Goal: Task Accomplishment & Management: Complete application form

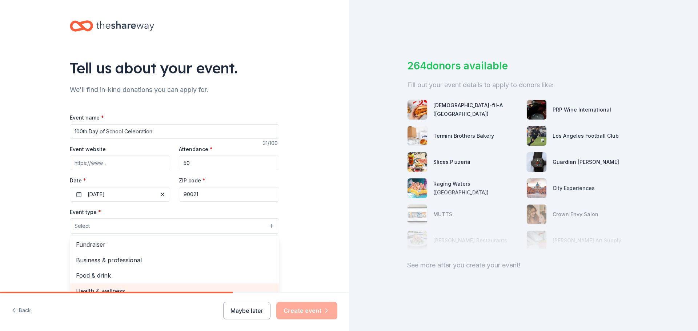
scroll to position [24, 0]
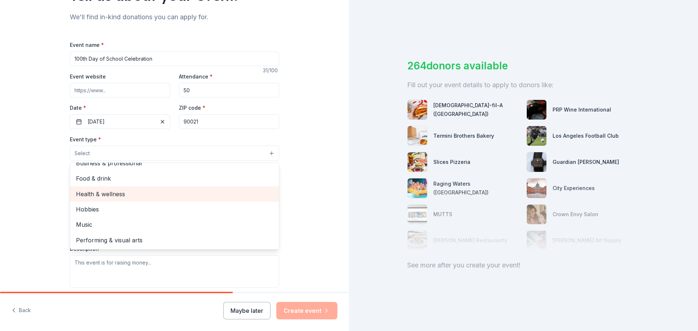
click at [155, 195] on span "Health & wellness" at bounding box center [174, 194] width 197 height 9
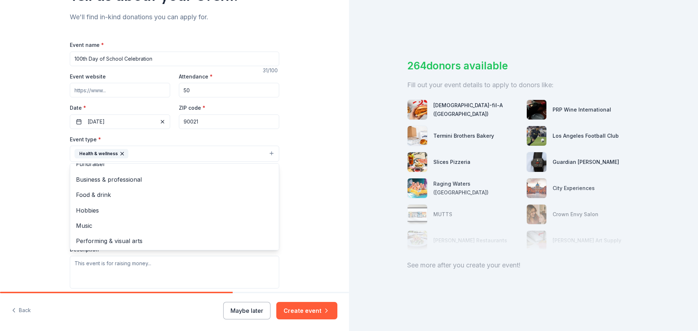
click at [47, 179] on div "Tell us about your event. We'll find in-kind donations you can apply for. Event…" at bounding box center [174, 169] width 349 height 485
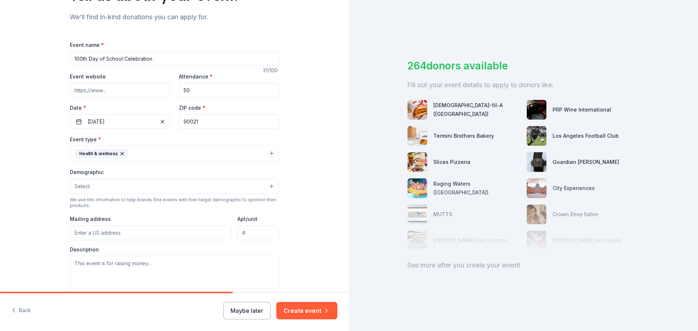
click at [165, 155] on button "Health & wellness" at bounding box center [175, 154] width 210 height 16
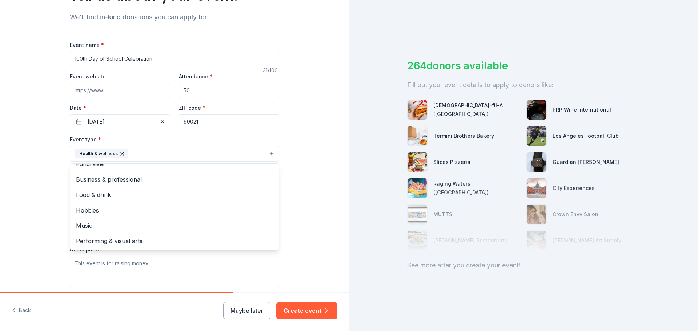
click at [36, 205] on div "Tell us about your event. We'll find in-kind donations you can apply for. Event…" at bounding box center [174, 169] width 349 height 485
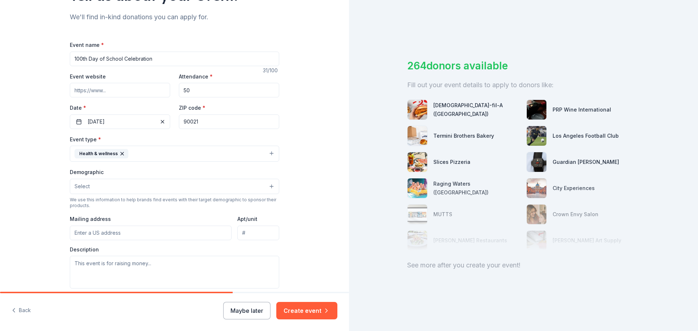
click at [104, 187] on button "Select" at bounding box center [175, 186] width 210 height 15
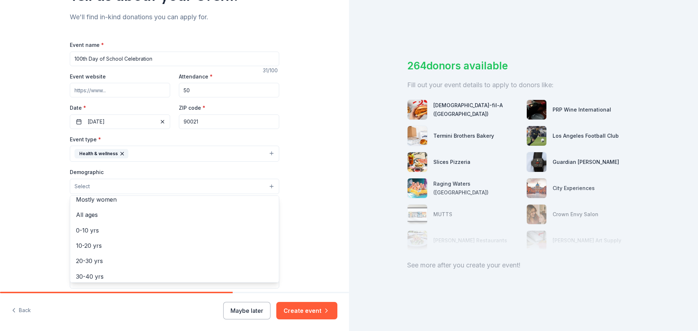
scroll to position [73, 0]
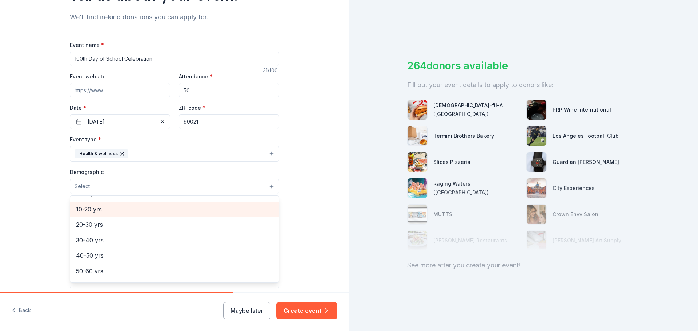
click at [108, 212] on span "10-20 yrs" at bounding box center [174, 209] width 197 height 9
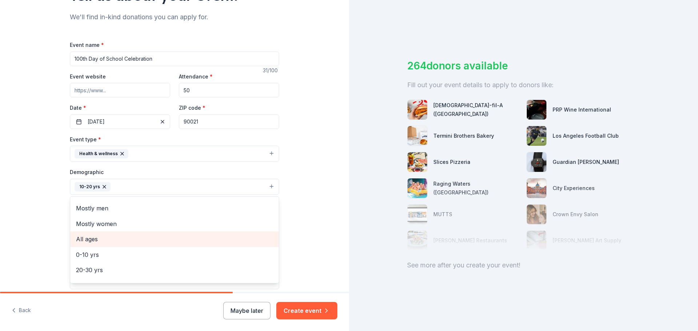
scroll to position [0, 0]
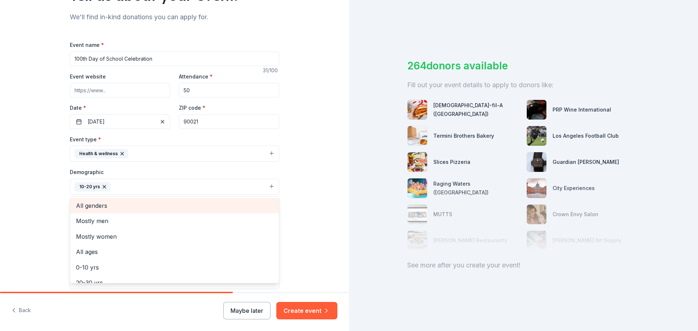
click at [118, 207] on span "All genders" at bounding box center [174, 205] width 197 height 9
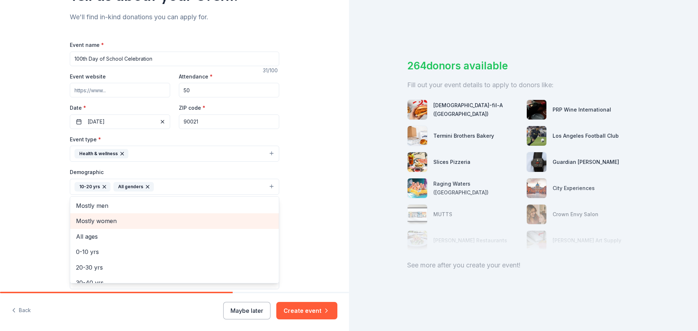
scroll to position [86, 0]
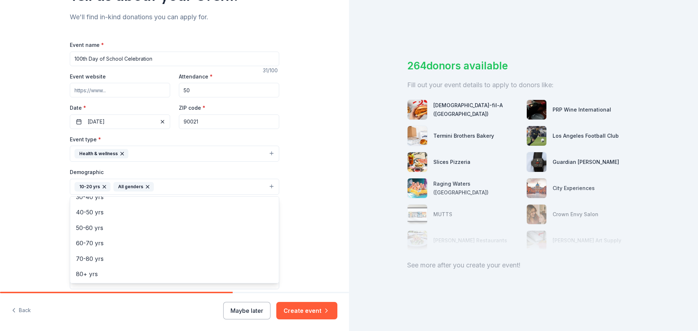
click at [33, 212] on div "Tell us about your event. We'll find in-kind donations you can apply for. Event…" at bounding box center [174, 170] width 349 height 486
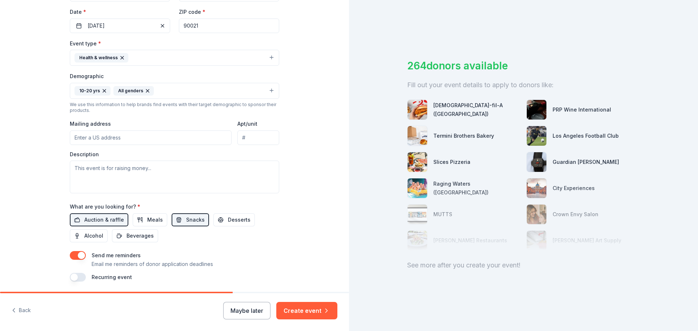
scroll to position [157, 0]
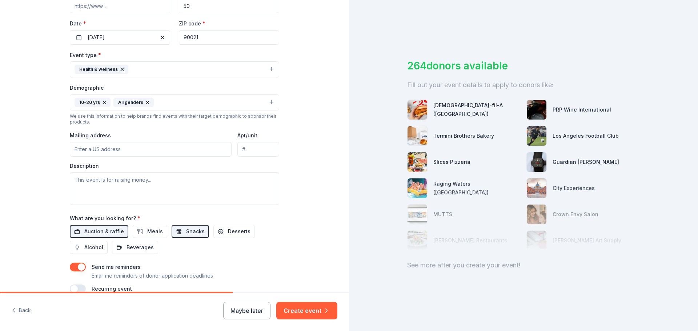
click at [143, 152] on input "Mailing address" at bounding box center [151, 149] width 162 height 15
type input "[STREET_ADDRESS][PERSON_NAME]"
click at [142, 189] on textarea at bounding box center [175, 188] width 210 height 33
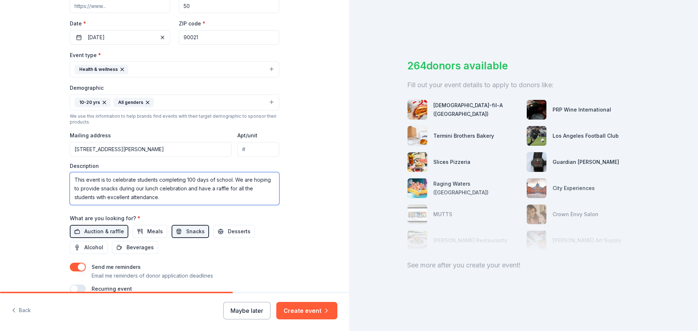
scroll to position [194, 0]
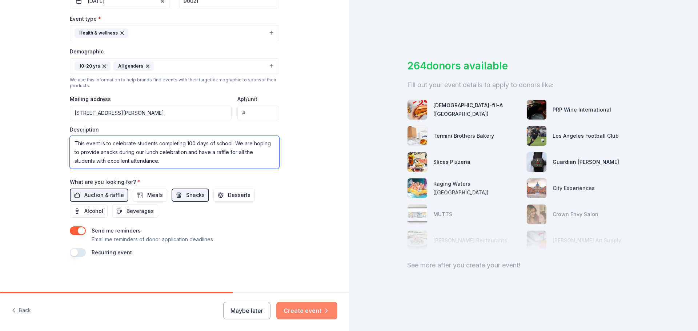
type textarea "This event is to celebrate students completing 100 days of school. We are hopin…"
click at [303, 311] on button "Create event" at bounding box center [306, 310] width 61 height 17
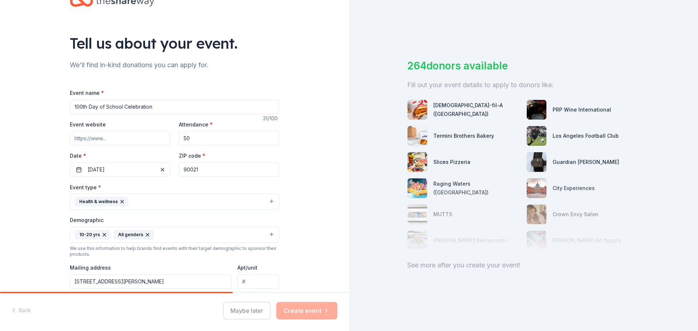
scroll to position [0, 0]
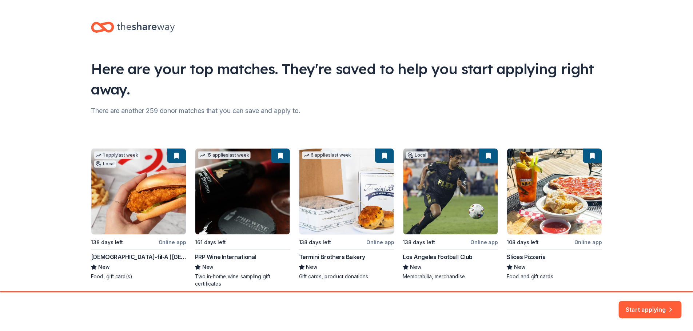
scroll to position [31, 0]
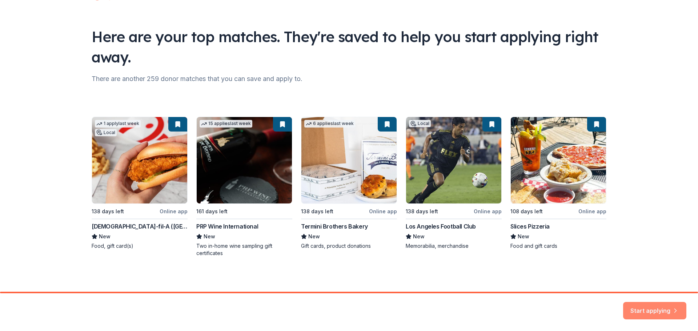
click at [651, 309] on button "Start applying" at bounding box center [654, 306] width 63 height 17
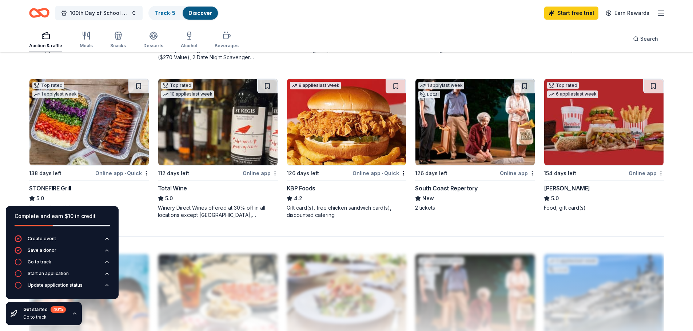
scroll to position [546, 0]
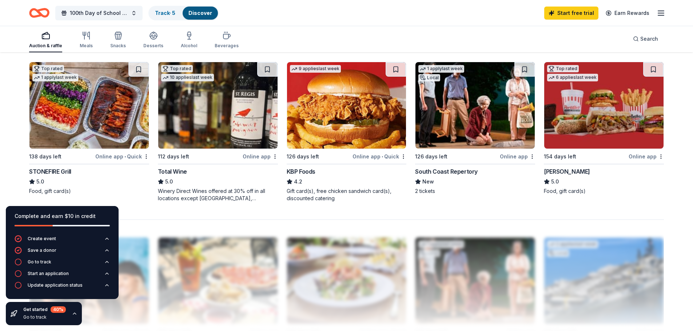
click at [57, 170] on div "STONEFIRE Grill" at bounding box center [50, 171] width 42 height 9
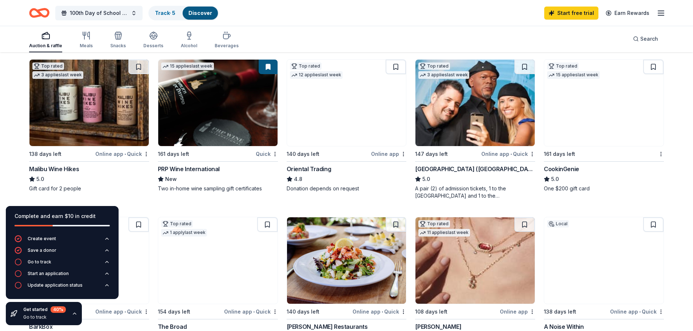
scroll to position [0, 0]
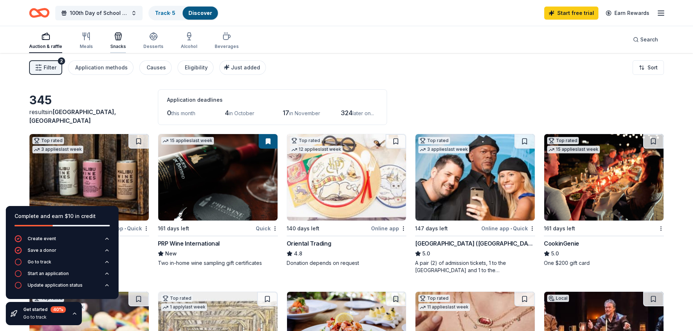
click at [118, 42] on div "Snacks" at bounding box center [118, 40] width 16 height 17
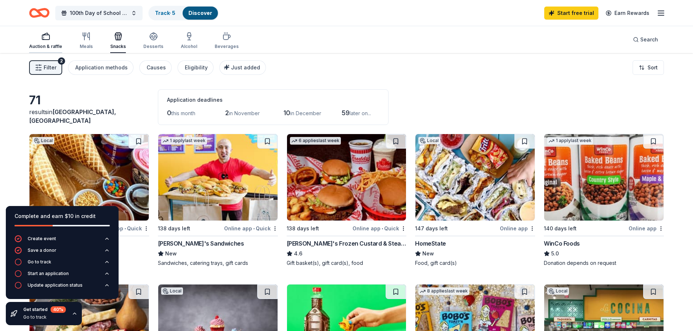
click at [39, 41] on div "Auction & raffle" at bounding box center [45, 40] width 33 height 17
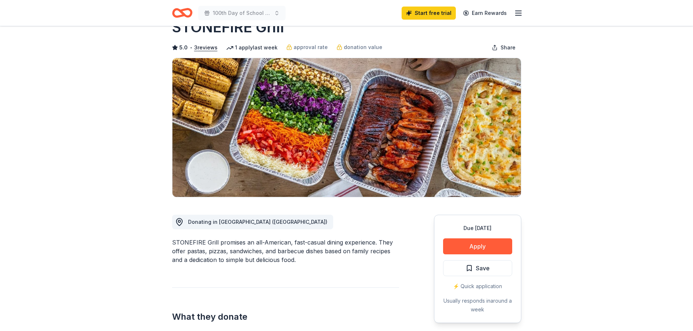
scroll to position [36, 0]
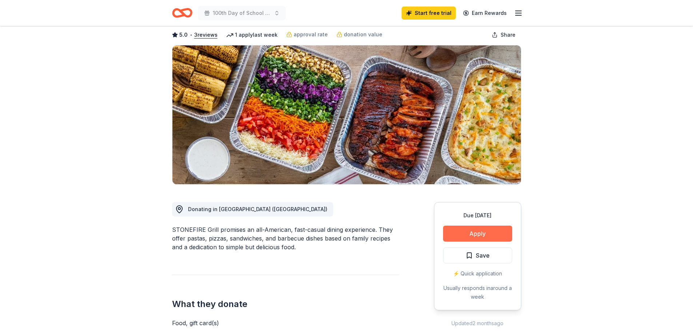
click at [468, 236] on button "Apply" at bounding box center [477, 234] width 69 height 16
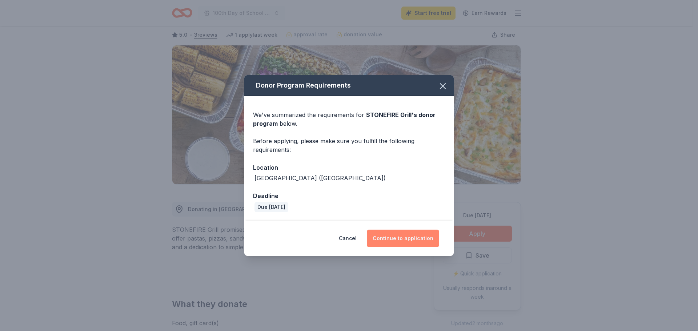
click at [389, 239] on button "Continue to application" at bounding box center [403, 238] width 72 height 17
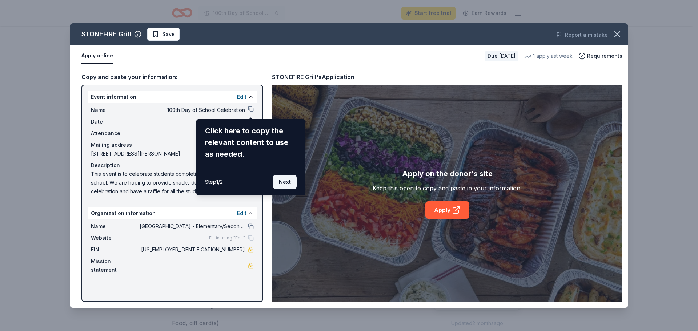
click at [283, 182] on button "Next" at bounding box center [285, 182] width 24 height 15
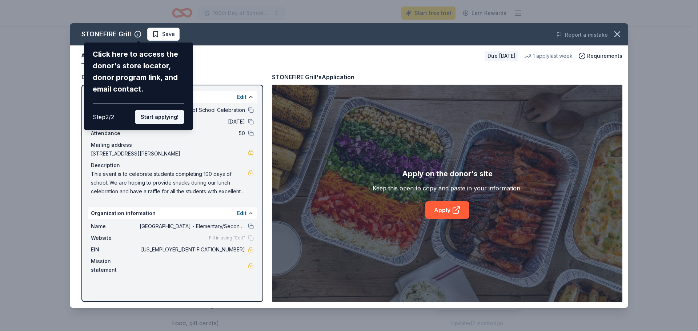
click at [160, 121] on button "Start applying!" at bounding box center [159, 117] width 49 height 15
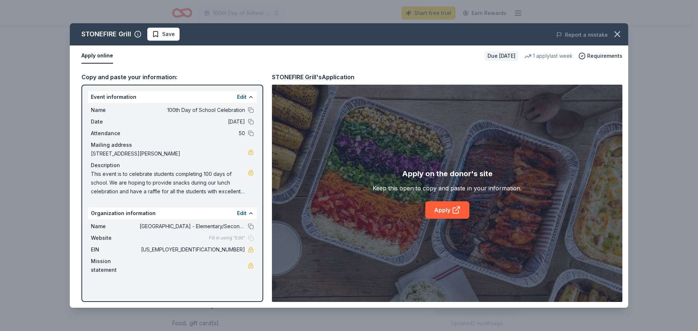
click at [136, 33] on div "STONEFIRE Grill Save Report a mistake Apply online Due in 138 days 1 apply last…" at bounding box center [349, 165] width 559 height 285
click at [137, 34] on div "STONEFIRE Grill Save Report a mistake Apply online Due in 138 days 1 apply last…" at bounding box center [349, 165] width 559 height 285
click at [137, 34] on icon "button" at bounding box center [137, 34] width 7 height 7
click at [260, 64] on div "Apply online Due in 138 days 1 apply last week Requirements" at bounding box center [349, 55] width 559 height 21
click at [459, 208] on icon at bounding box center [459, 208] width 2 height 2
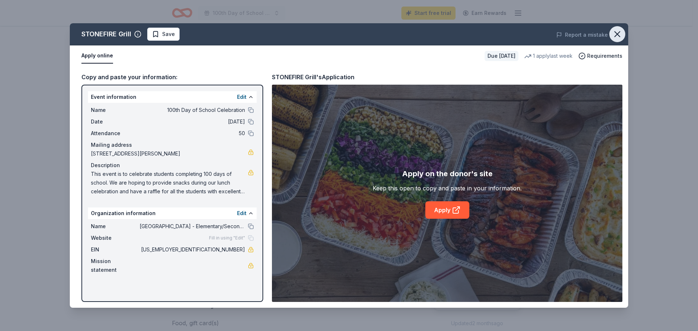
click at [618, 33] on icon "button" at bounding box center [618, 34] width 10 height 10
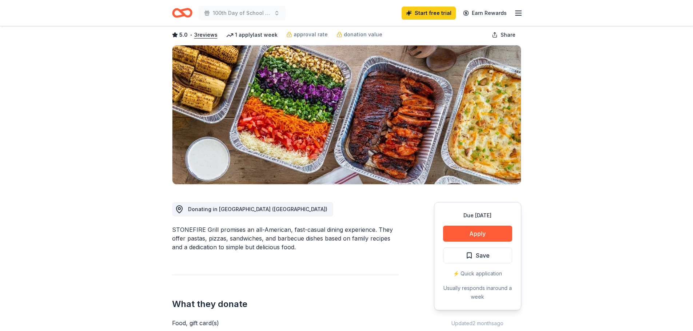
scroll to position [0, 0]
